Goal: Task Accomplishment & Management: Manage account settings

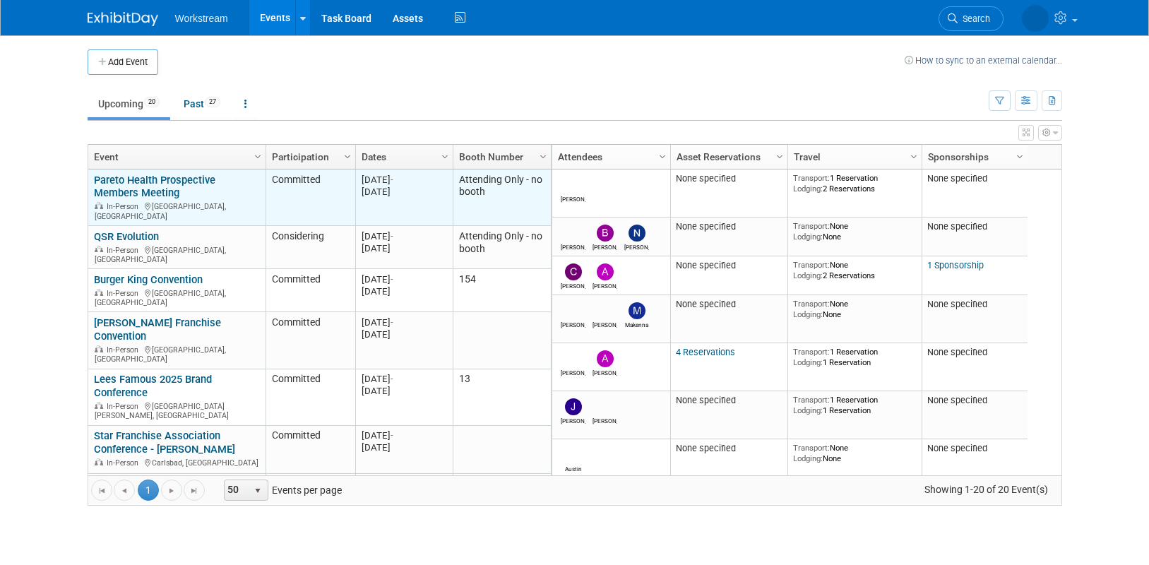
click at [117, 185] on link "Pareto Health Prospective Members Meeting" at bounding box center [154, 187] width 121 height 26
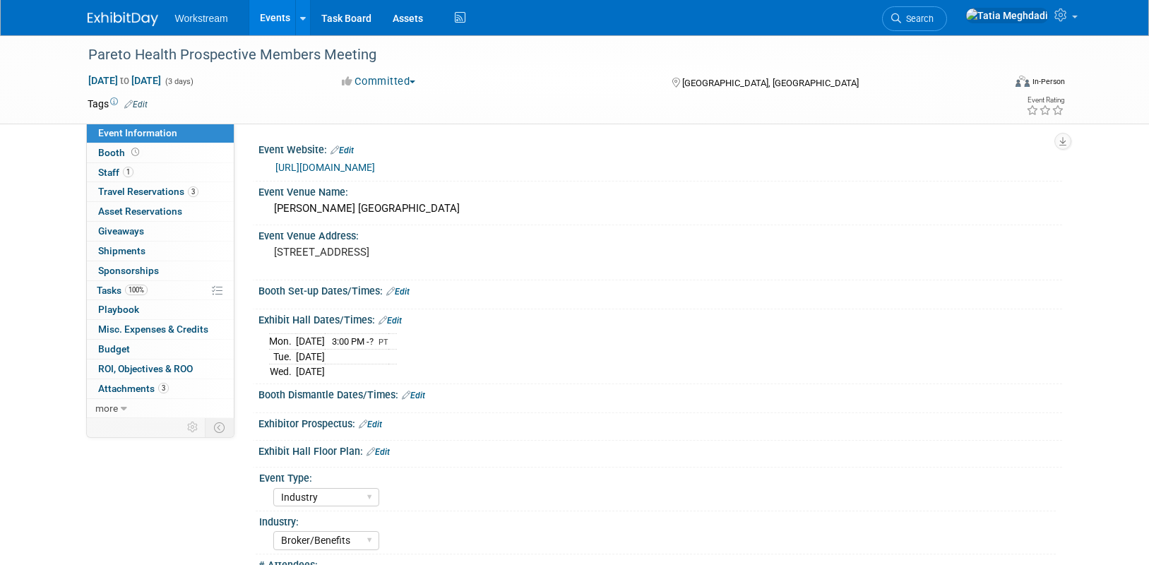
select select "Industry"
select select "Broker/Benefits"
select select "No"
select select "[PERSON_NAME]"
click at [120, 187] on span "Travel Reservations 3" at bounding box center [148, 191] width 100 height 11
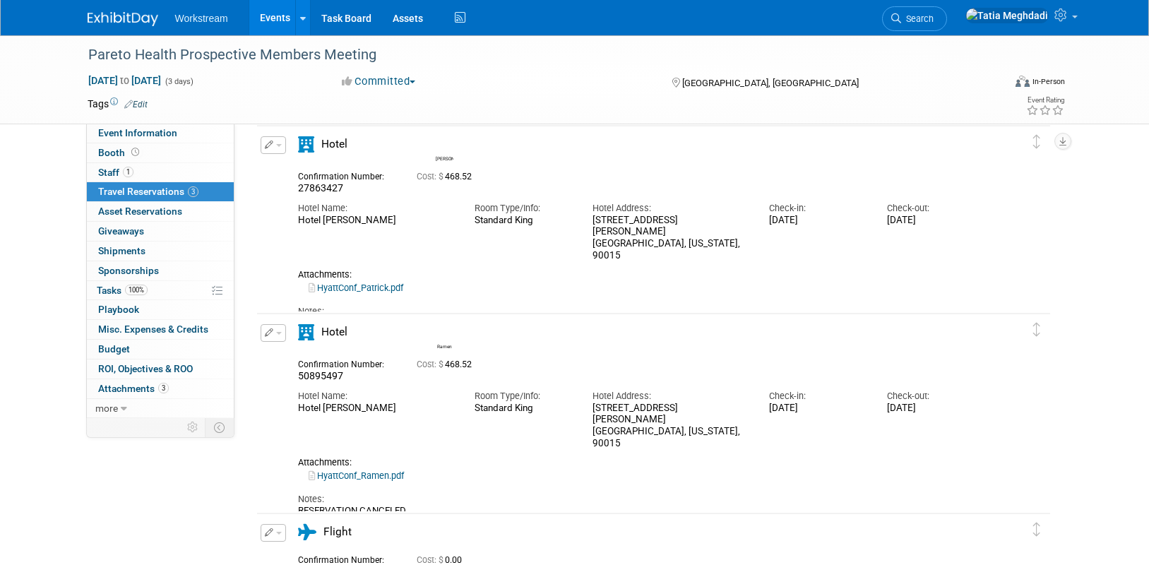
scroll to position [55, 0]
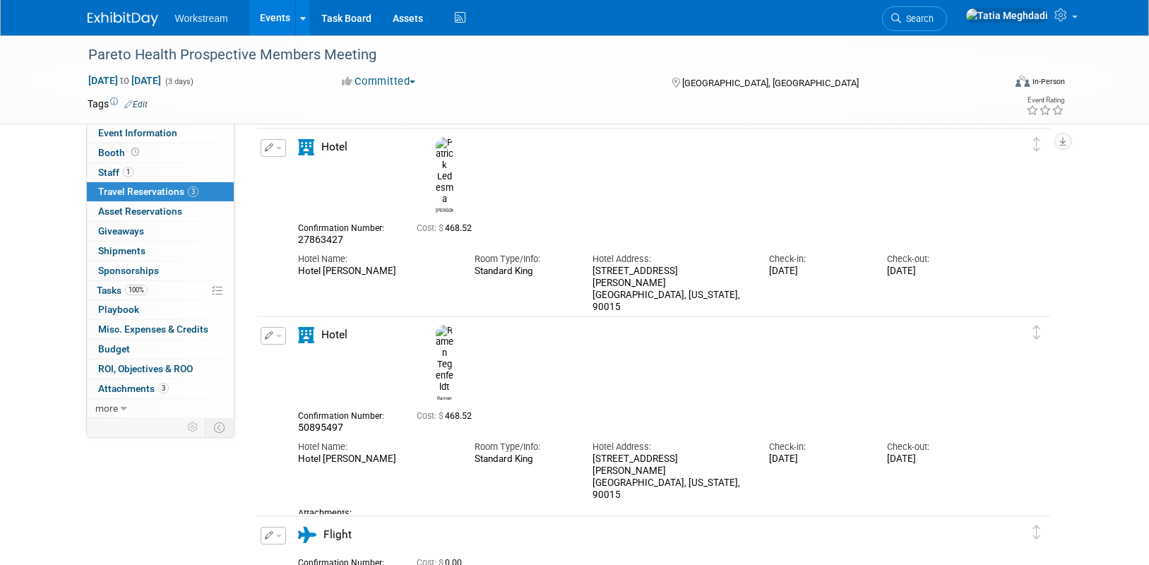
click at [384, 333] on link "HyattConf_Patrick.pdf" at bounding box center [355, 338] width 95 height 11
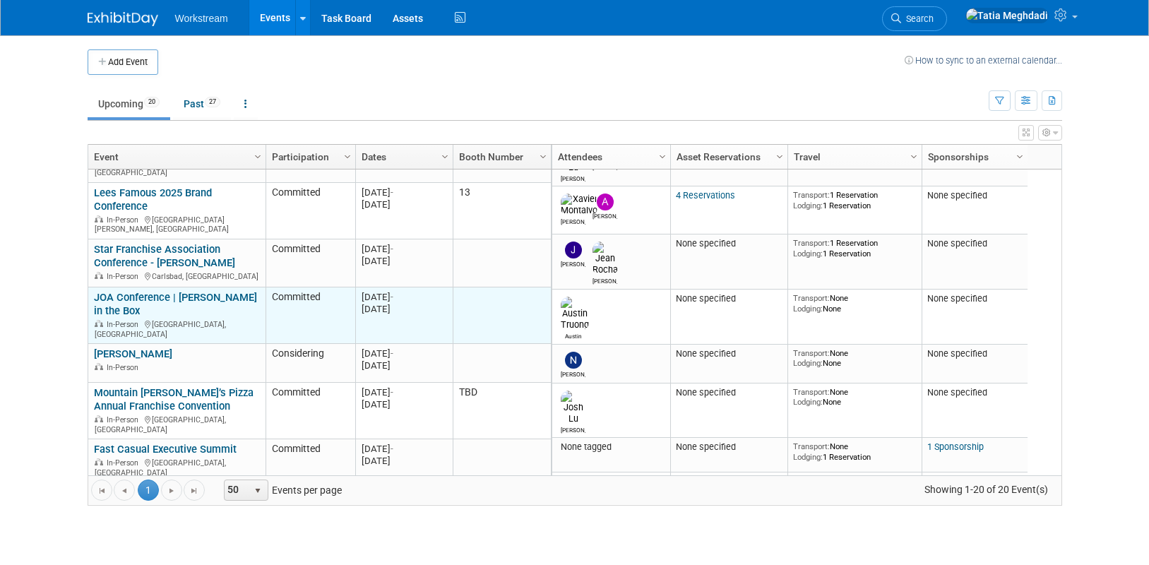
scroll to position [184, 0]
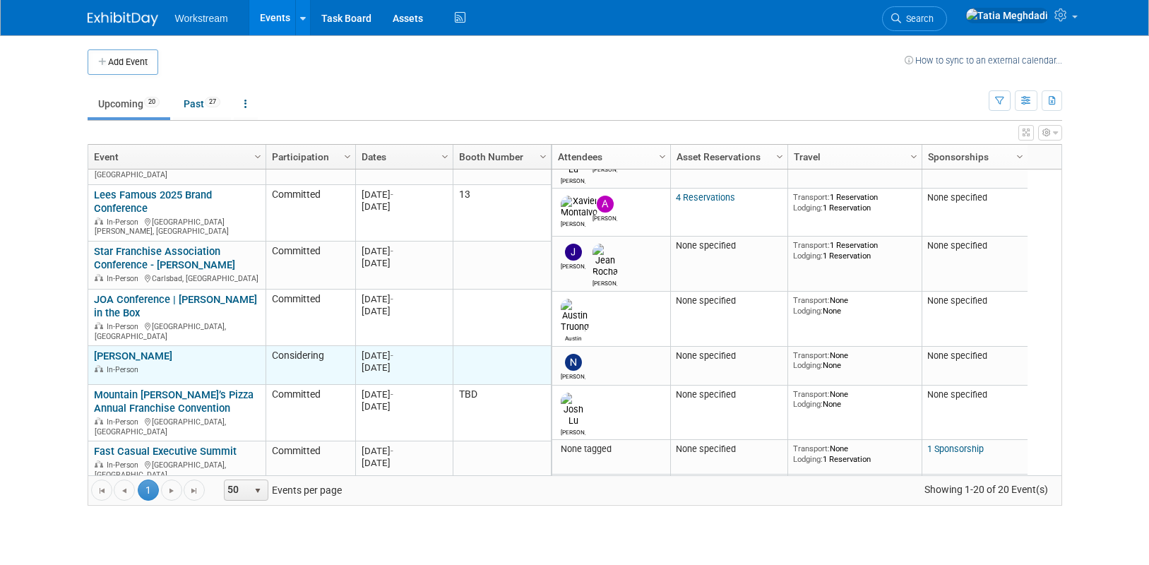
click at [130, 349] on link "[PERSON_NAME]" at bounding box center [133, 355] width 78 height 13
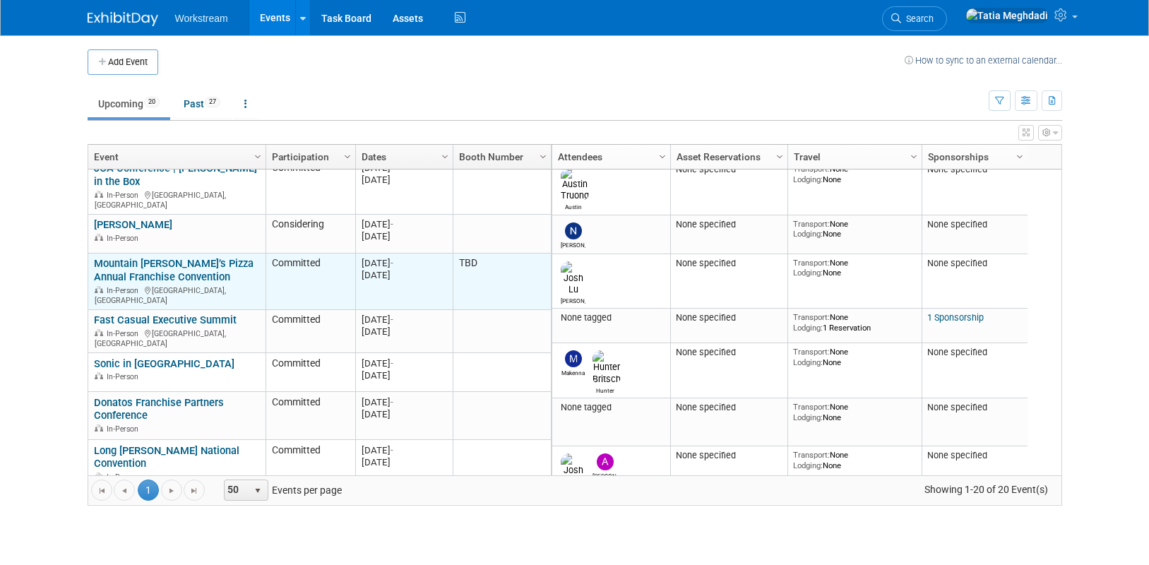
scroll to position [328, 0]
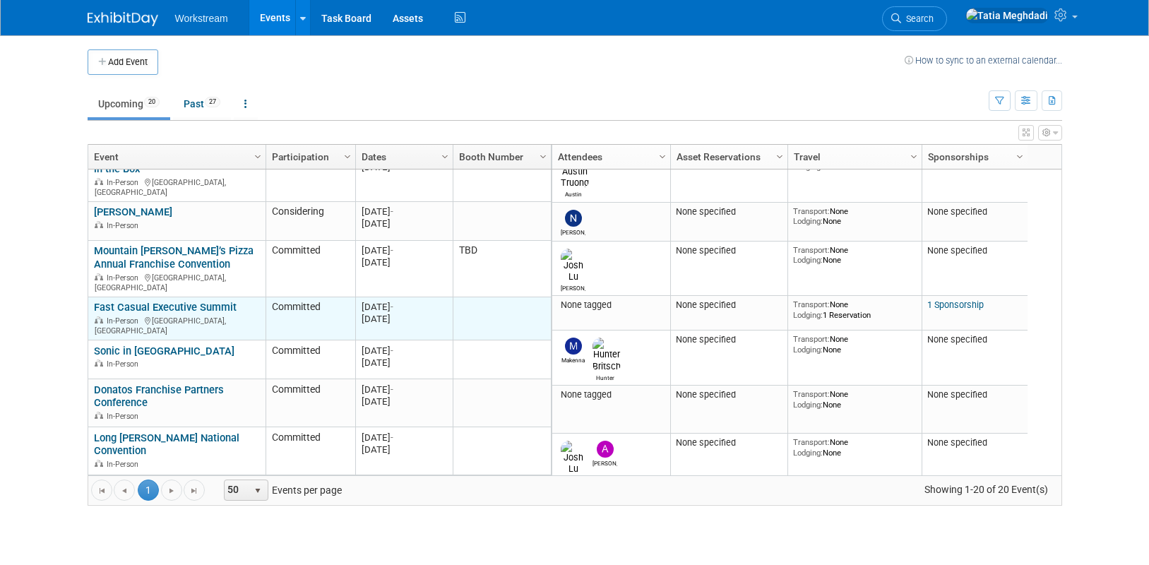
click at [209, 301] on link "Fast Casual Executive Summit" at bounding box center [165, 307] width 143 height 13
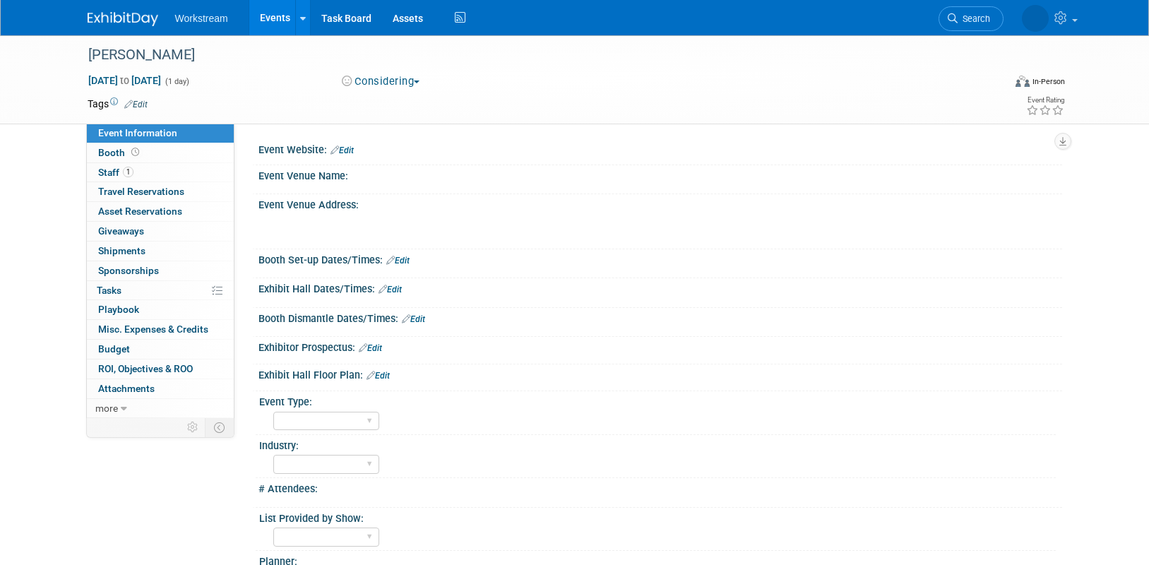
select select "[PERSON_NAME]"
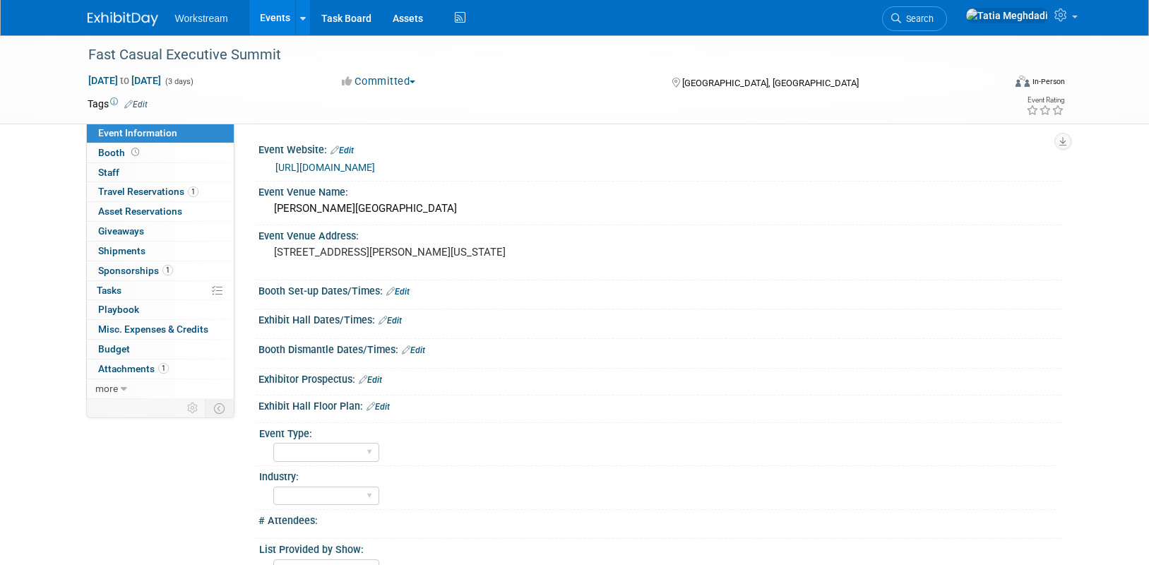
select select "TBD"
select select "[PERSON_NAME]"
click at [383, 81] on button "Committed" at bounding box center [379, 81] width 84 height 15
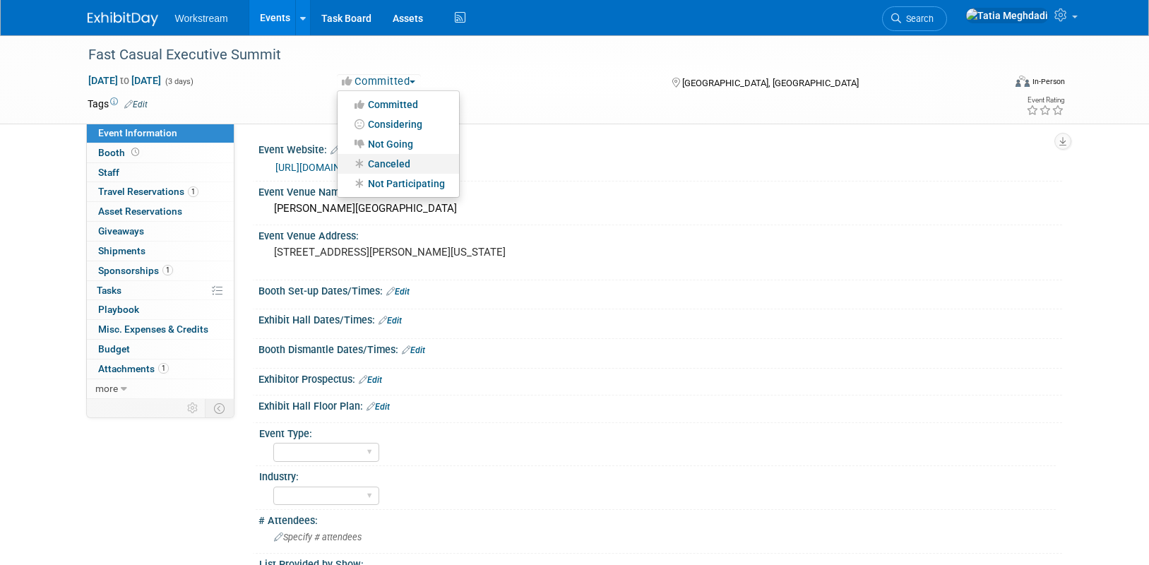
click at [390, 164] on link "Canceled" at bounding box center [397, 164] width 121 height 20
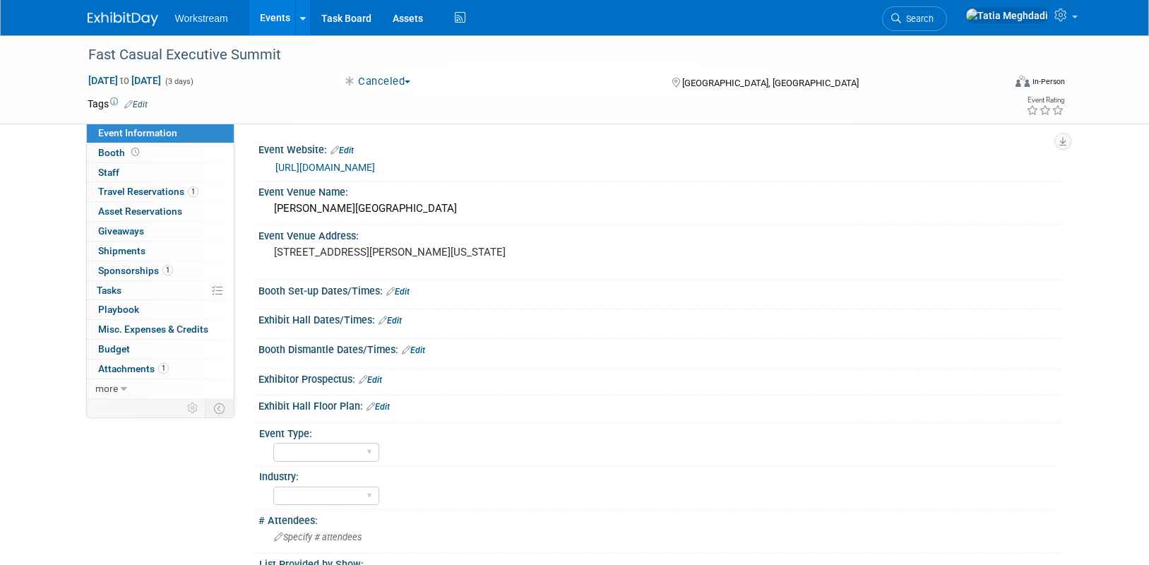
click at [280, 15] on link "Events" at bounding box center [275, 17] width 52 height 35
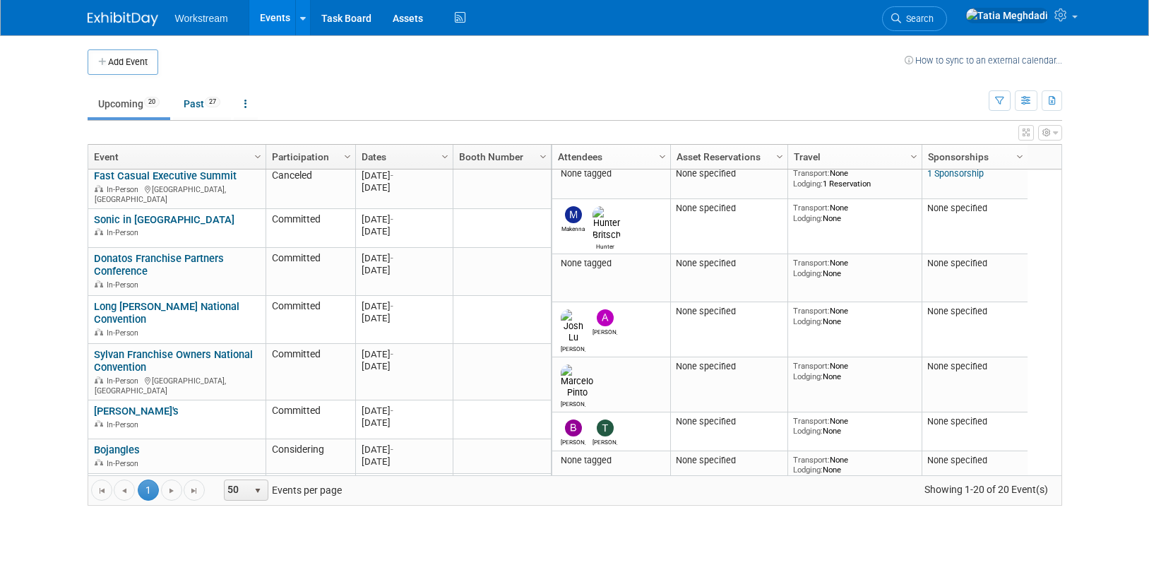
scroll to position [498, 0]
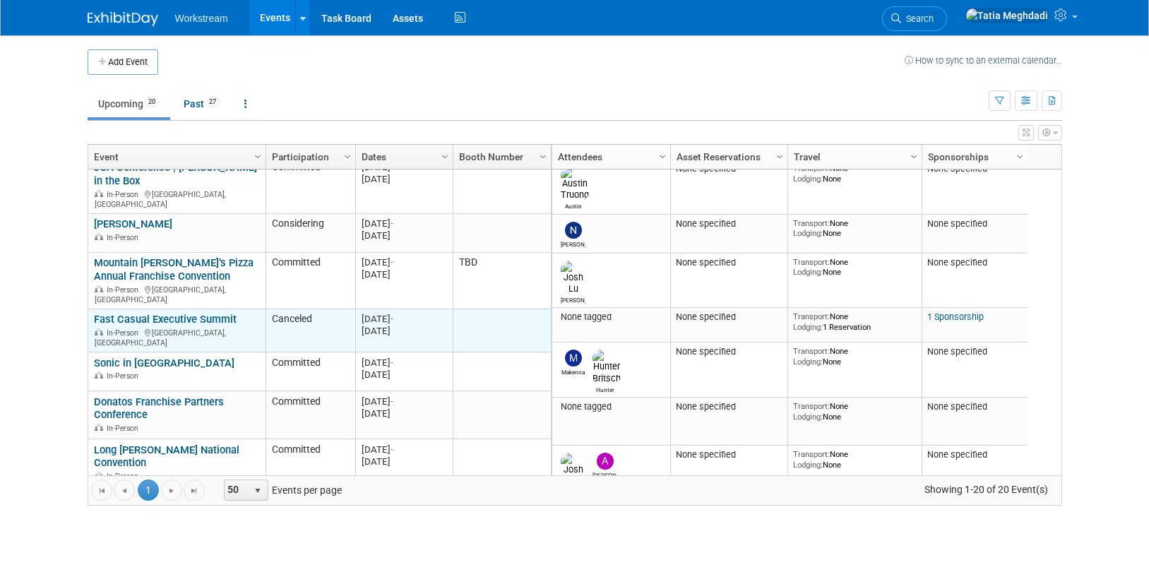
click at [157, 313] on link "Fast Casual Executive Summit" at bounding box center [165, 319] width 143 height 13
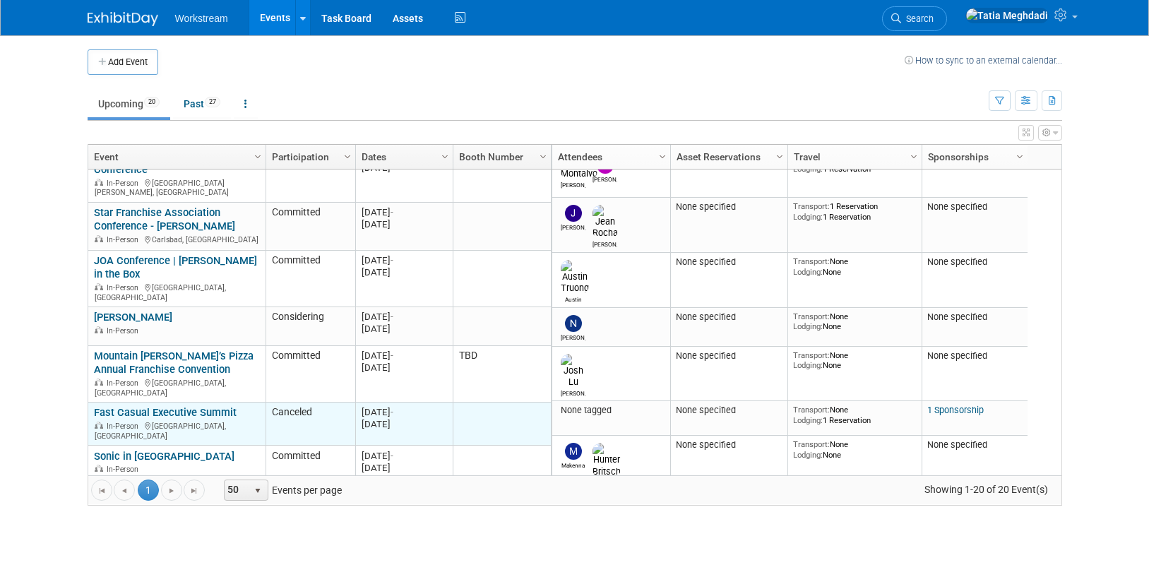
click at [202, 406] on link "Fast Casual Executive Summit" at bounding box center [165, 412] width 143 height 13
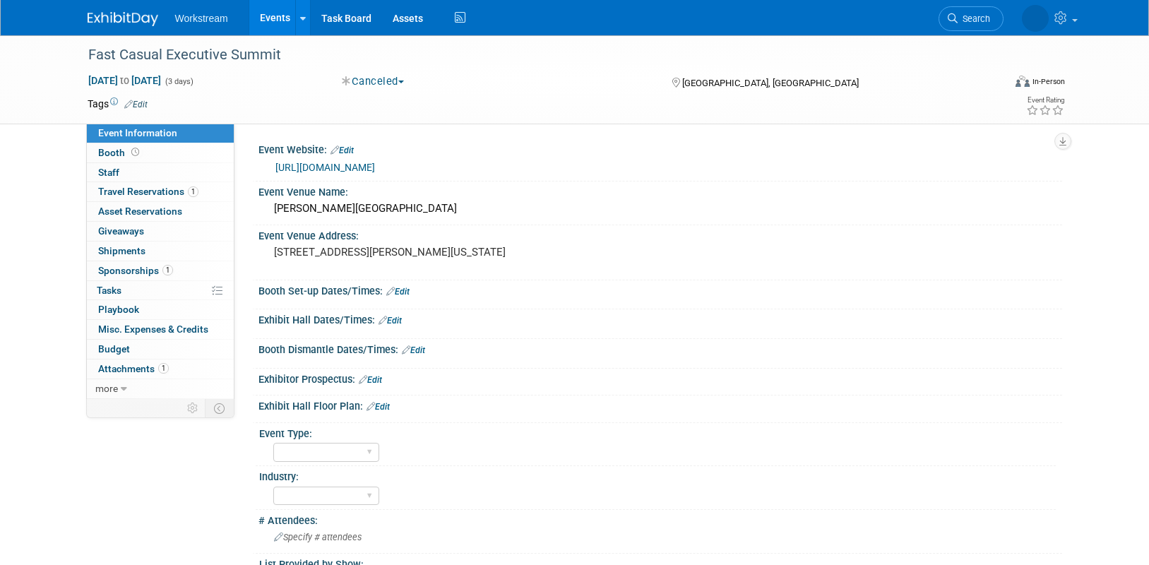
select select "TBD"
select select "[PERSON_NAME]"
click at [133, 190] on span "Travel Reservations 1" at bounding box center [148, 191] width 100 height 11
select select "TBD"
select select "[PERSON_NAME]"
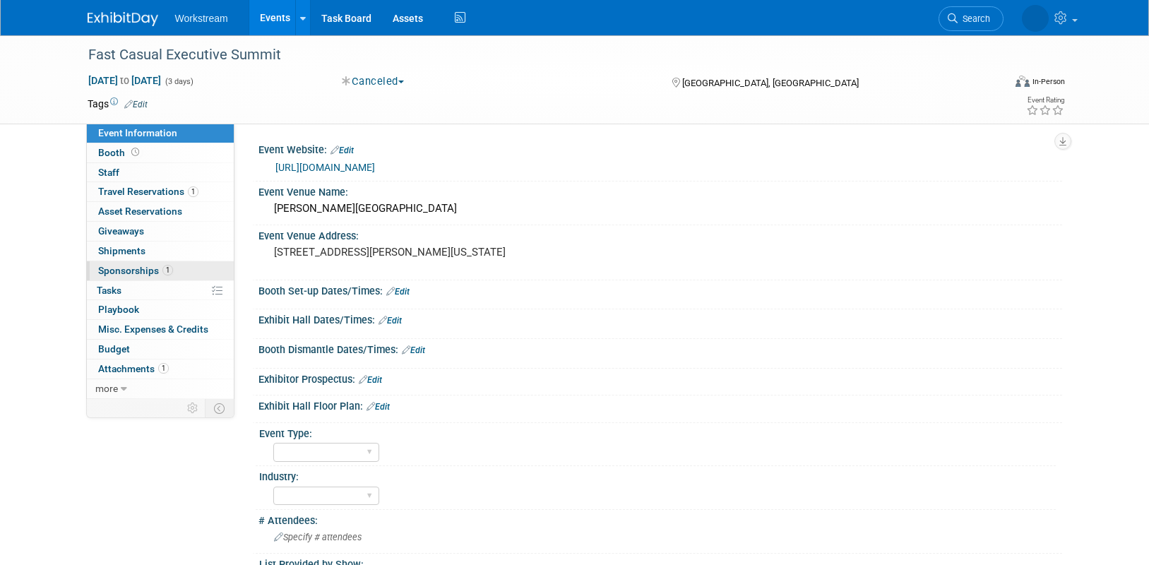
click at [136, 268] on span "Sponsorships 1" at bounding box center [135, 270] width 75 height 11
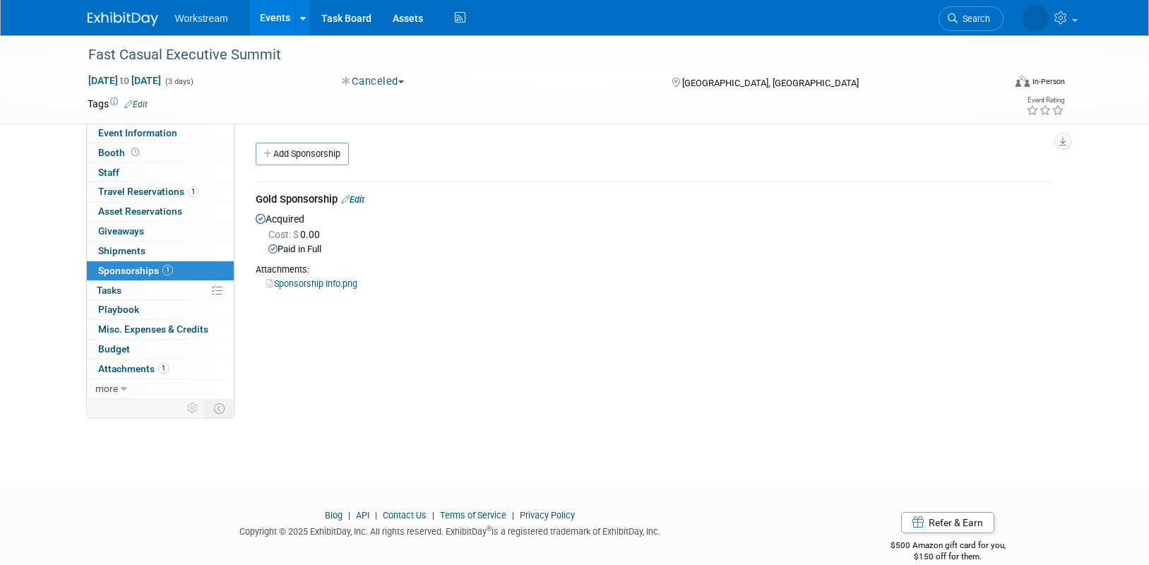
click at [306, 280] on link "Sponsorship Info.png" at bounding box center [311, 283] width 91 height 11
